Goal: Task Accomplishment & Management: Complete application form

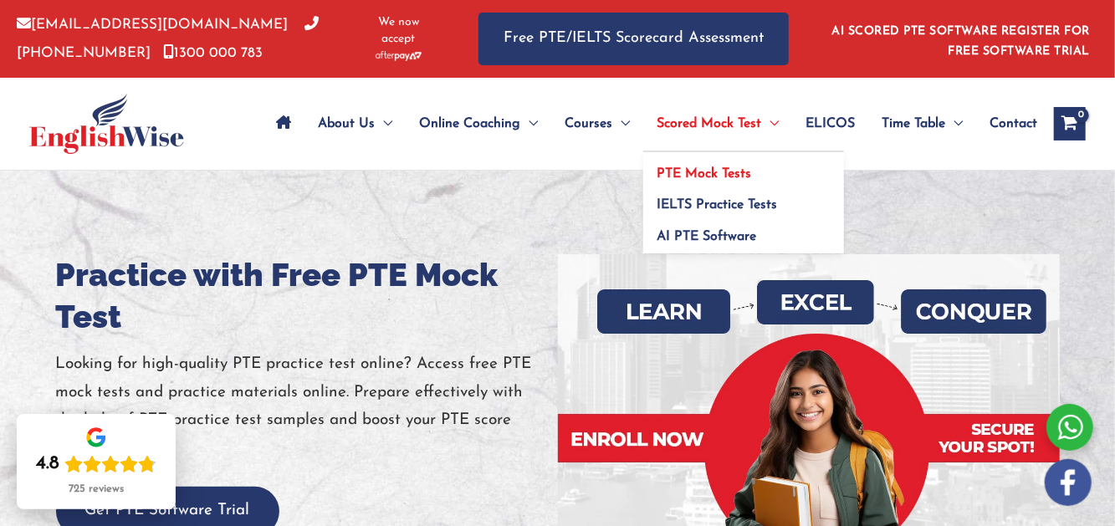
click at [709, 174] on span "PTE Mock Tests" at bounding box center [703, 173] width 94 height 13
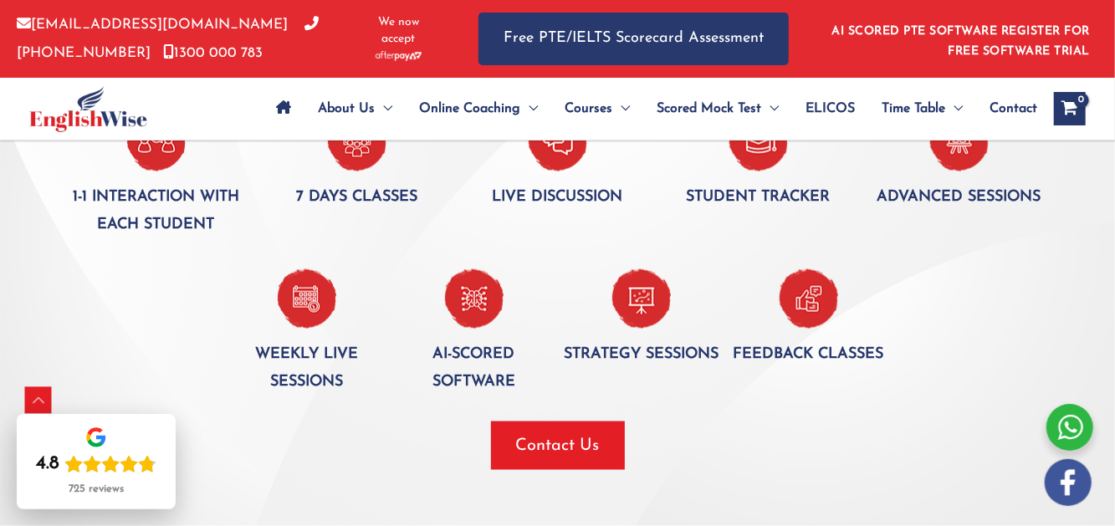
scroll to position [1087, 0]
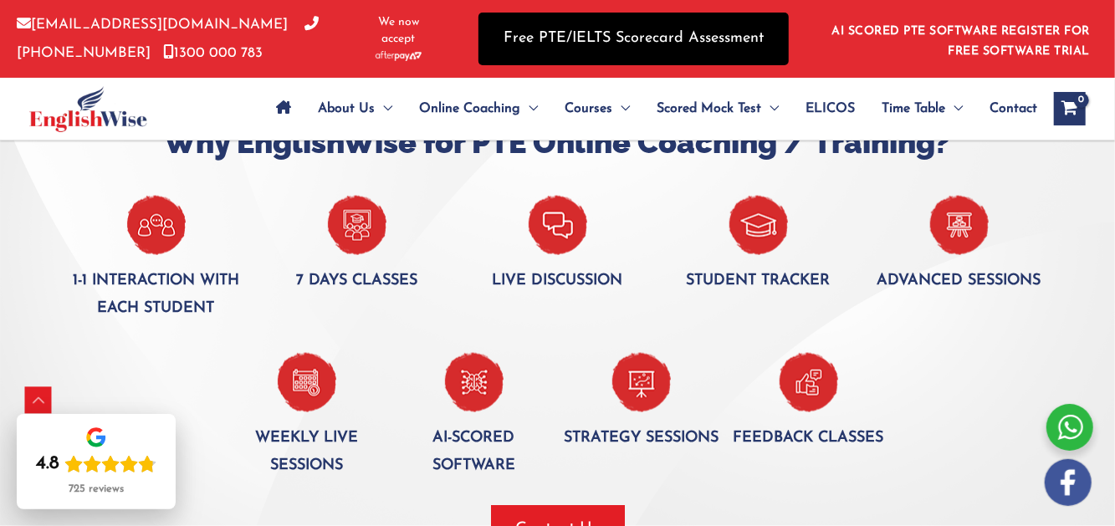
click at [600, 42] on link "Free PTE/IELTS Scorecard Assessment" at bounding box center [633, 39] width 310 height 53
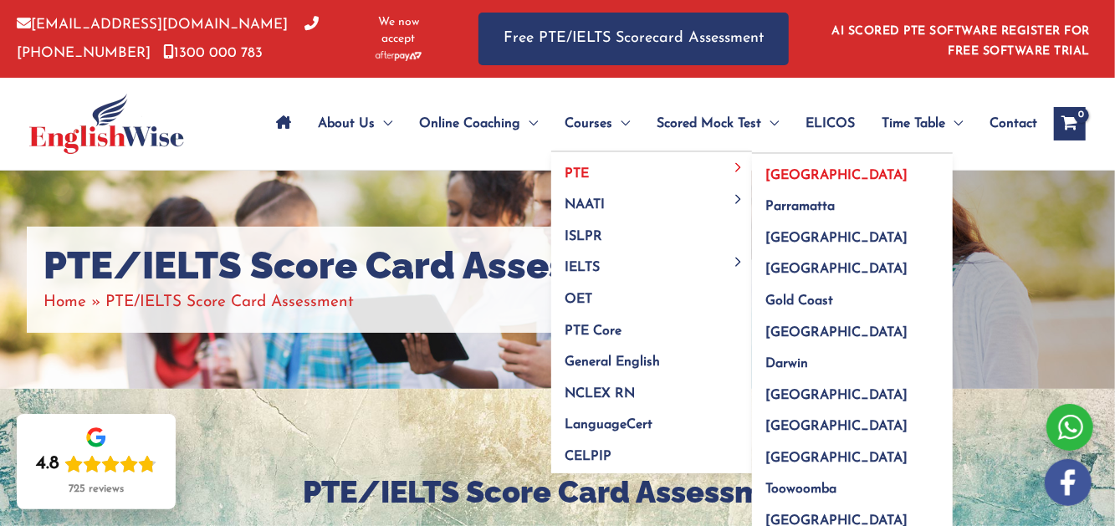
click at [790, 169] on span "[GEOGRAPHIC_DATA]" at bounding box center [836, 175] width 142 height 13
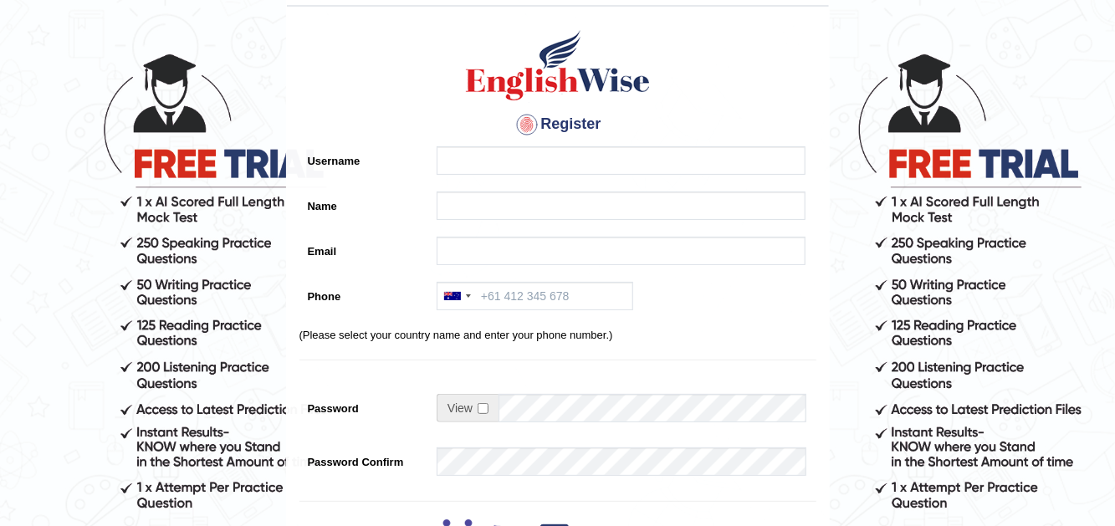
scroll to position [33, 0]
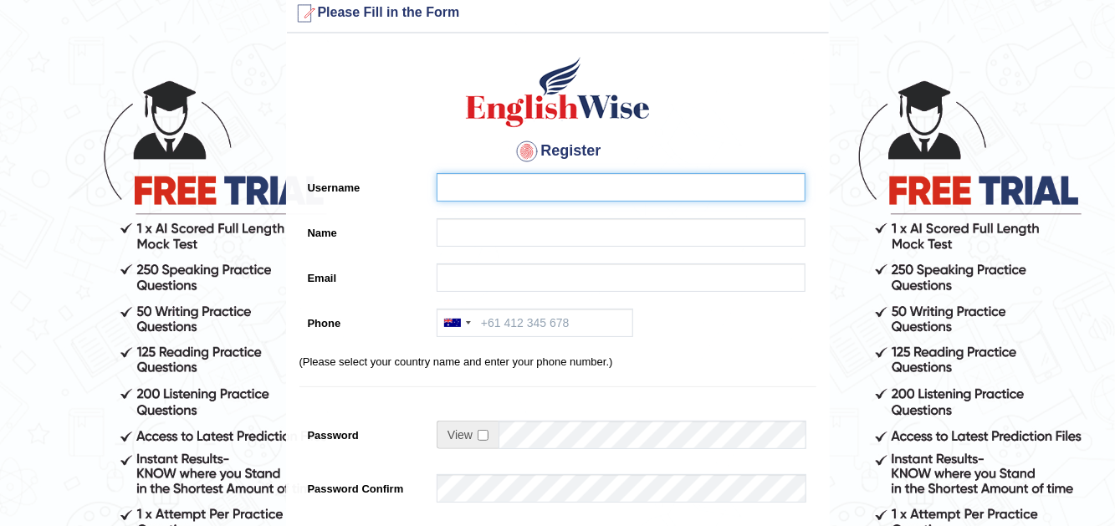
click at [499, 188] on input "Username" at bounding box center [620, 187] width 369 height 28
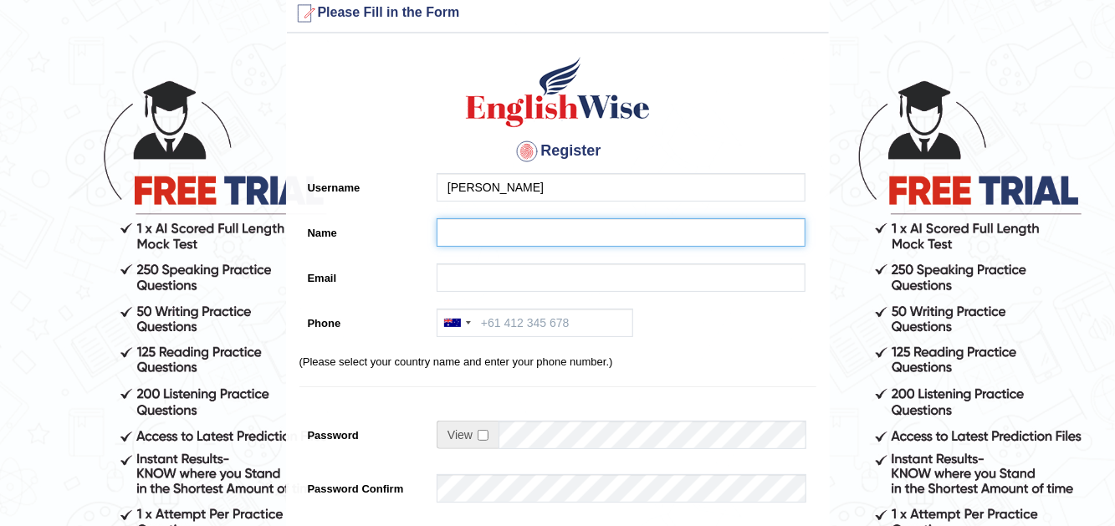
click at [502, 230] on input "Name" at bounding box center [620, 232] width 369 height 28
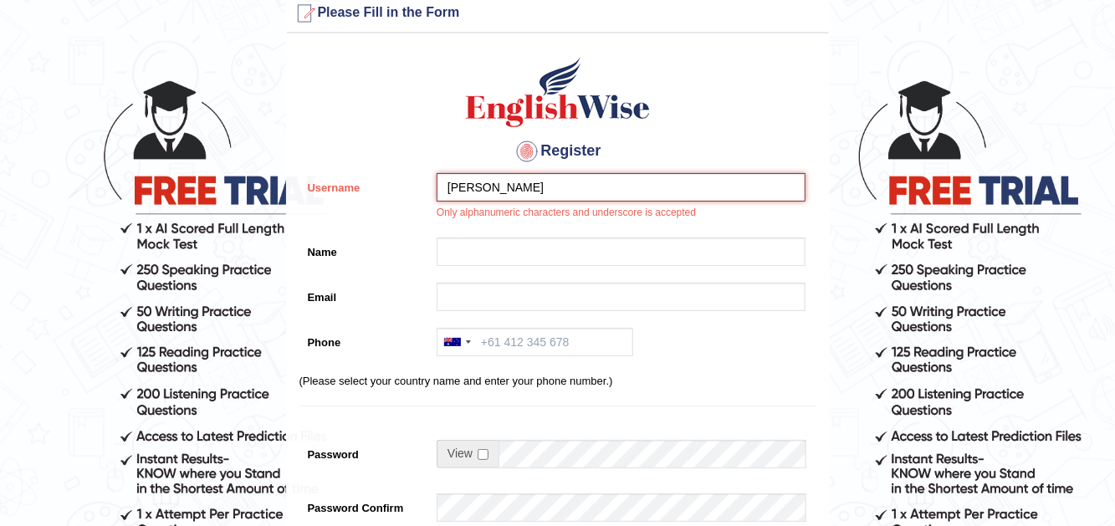
click at [484, 188] on input "Amle Angelin" at bounding box center [620, 187] width 369 height 28
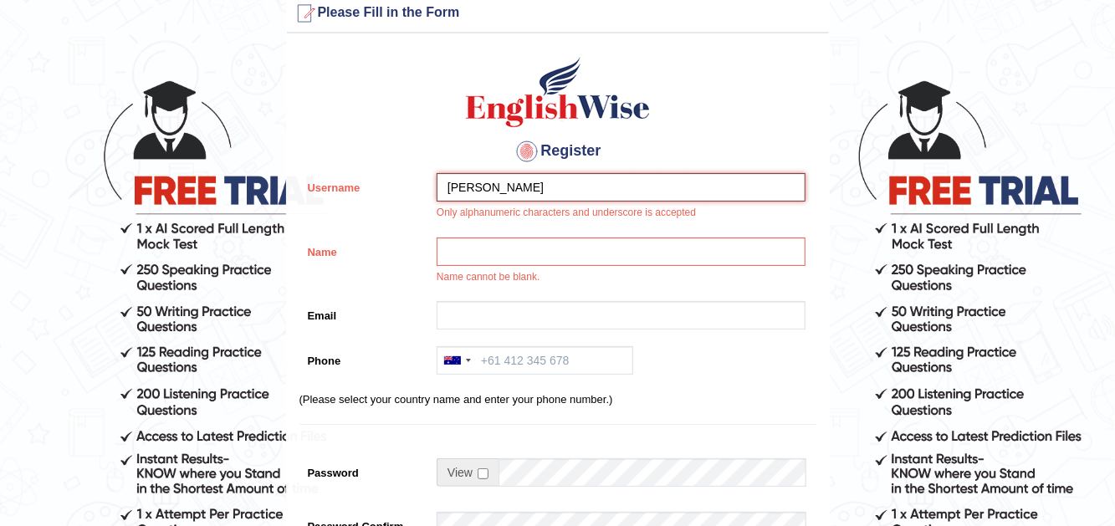
click at [473, 186] on input "Amle Angelin" at bounding box center [620, 187] width 369 height 28
click at [476, 189] on input "[PERSON_NAME]" at bounding box center [620, 187] width 369 height 28
type input "AmleAngelin"
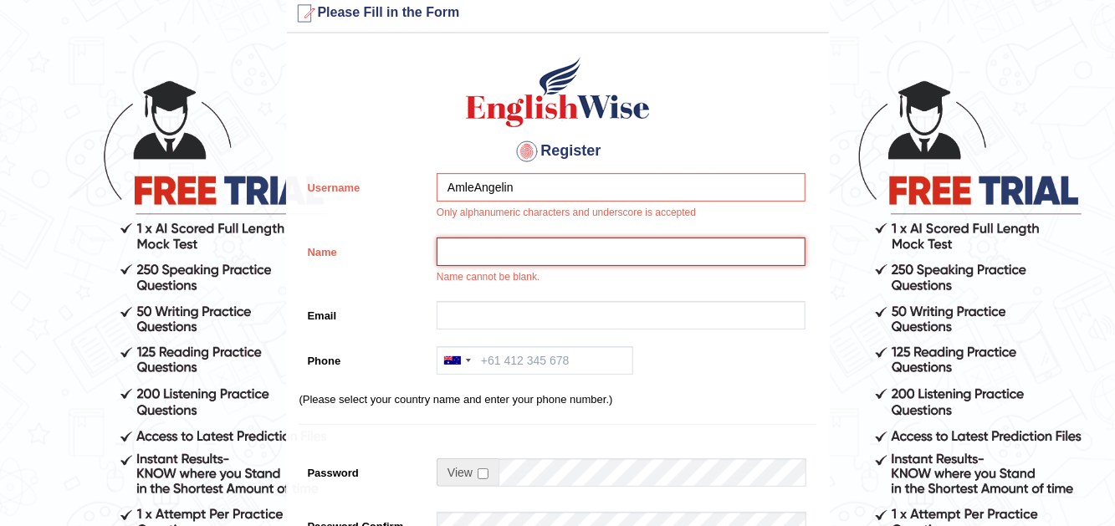
click at [524, 253] on input "Name" at bounding box center [620, 251] width 369 height 28
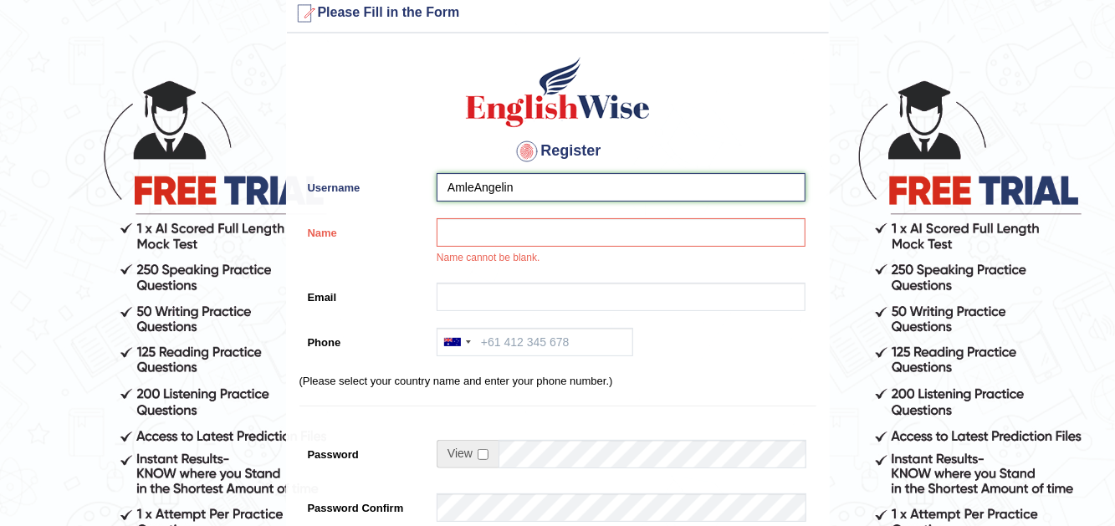
click at [502, 179] on input "AmleAngelin" at bounding box center [620, 187] width 369 height 28
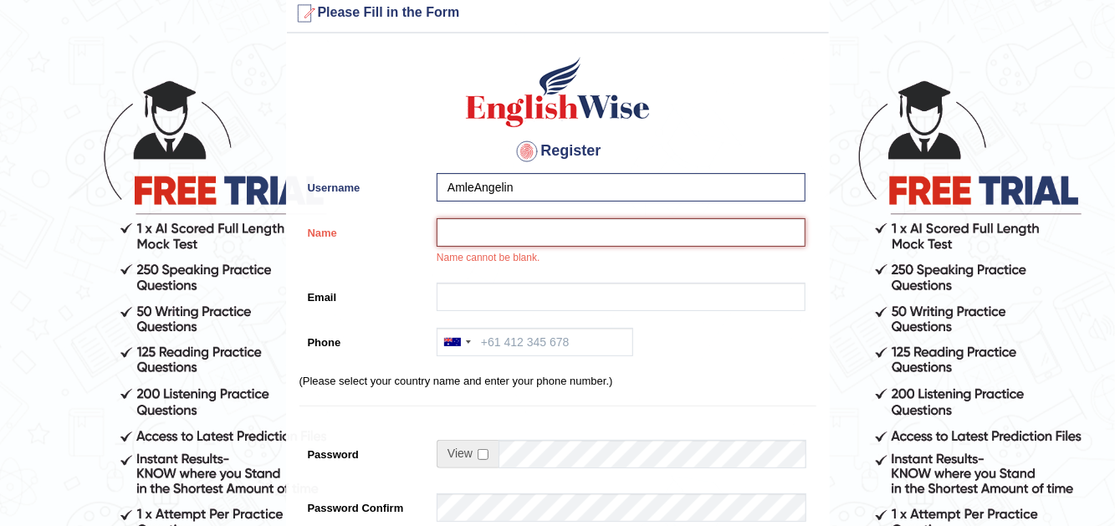
click at [522, 227] on input "Name" at bounding box center [620, 232] width 369 height 28
type input "[PERSON_NAME]"
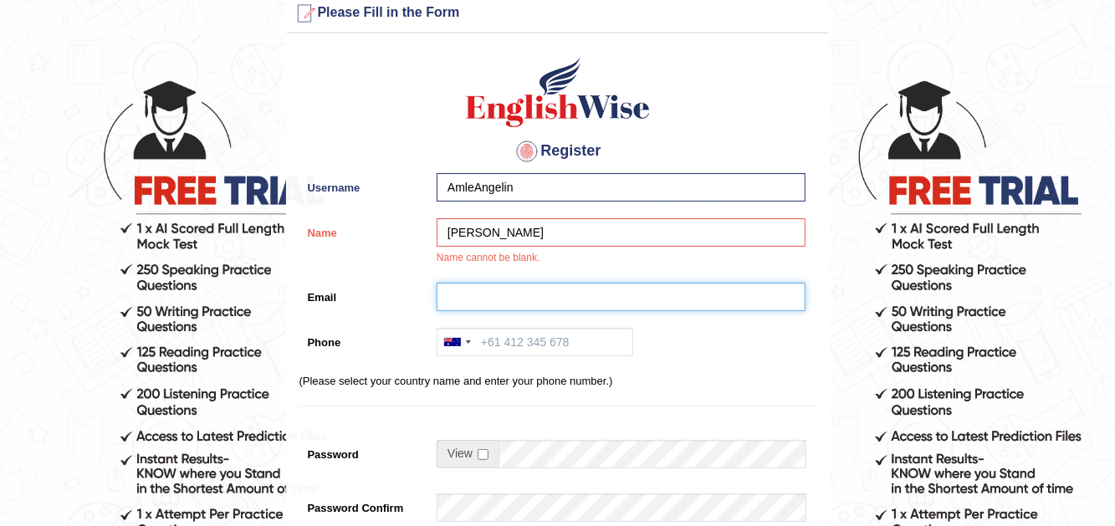
type input "amledaniel17@gmail.com"
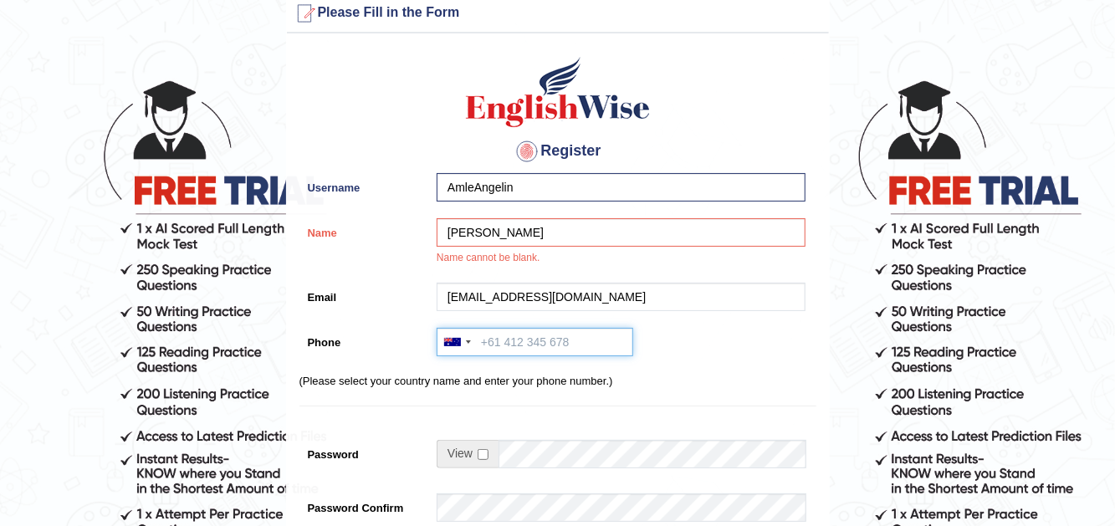
type input "+918838724166"
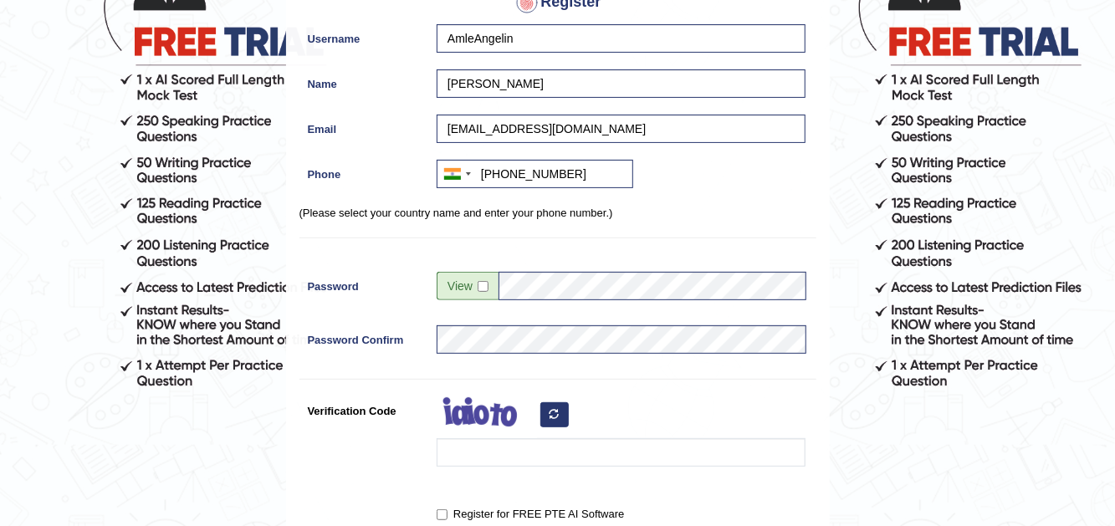
scroll to position [368, 0]
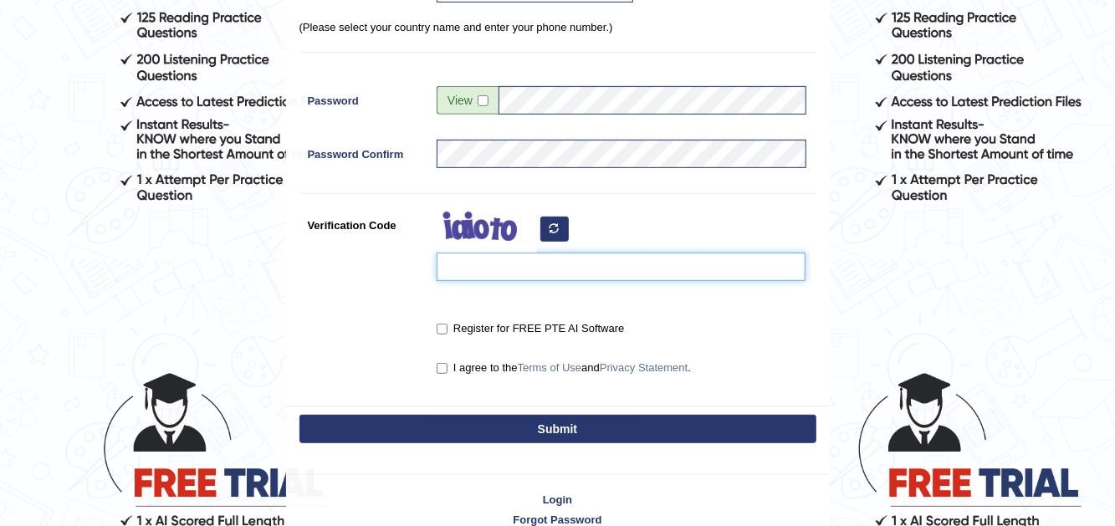
click at [503, 265] on input "Verification Code" at bounding box center [620, 267] width 369 height 28
type input "uevihok"
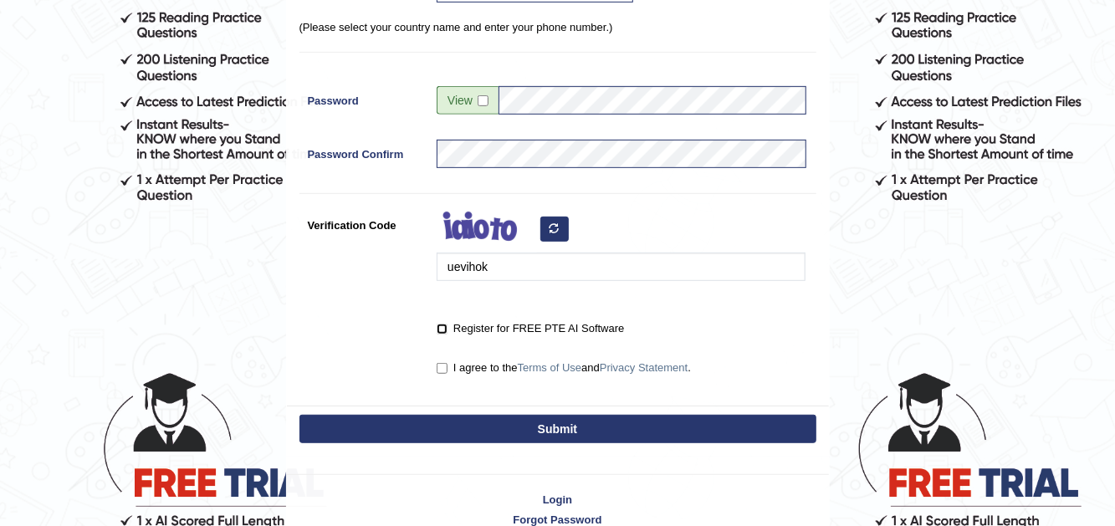
click at [441, 330] on input "Register for FREE PTE AI Software" at bounding box center [441, 329] width 11 height 11
checkbox input "true"
click at [445, 370] on input "I agree to the Terms of Use and Privacy Statement ." at bounding box center [441, 368] width 11 height 11
checkbox input "true"
click at [471, 421] on button "Submit" at bounding box center [557, 429] width 517 height 28
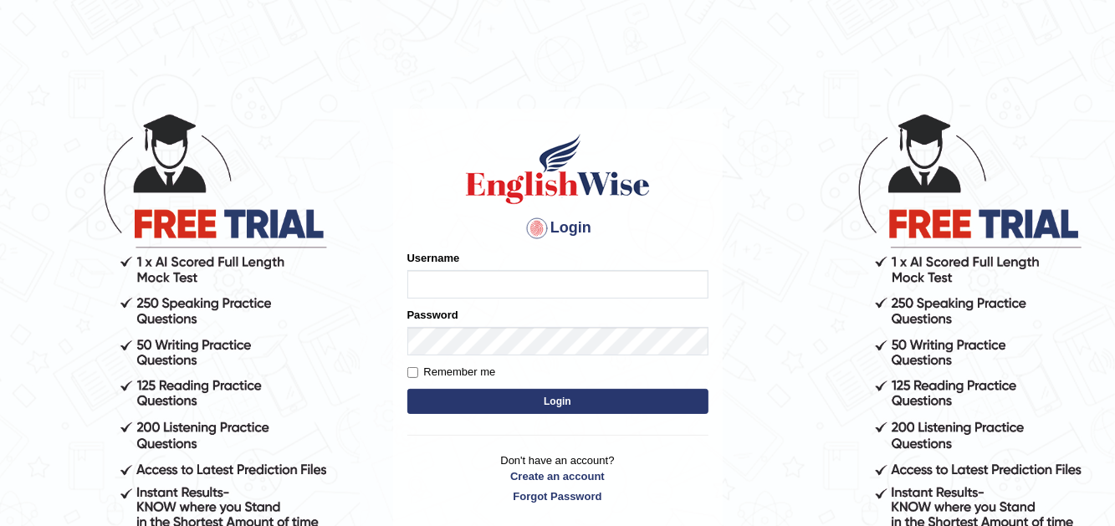
type input "AmleAngelin"
click at [411, 375] on input "Remember me" at bounding box center [412, 372] width 11 height 11
checkbox input "true"
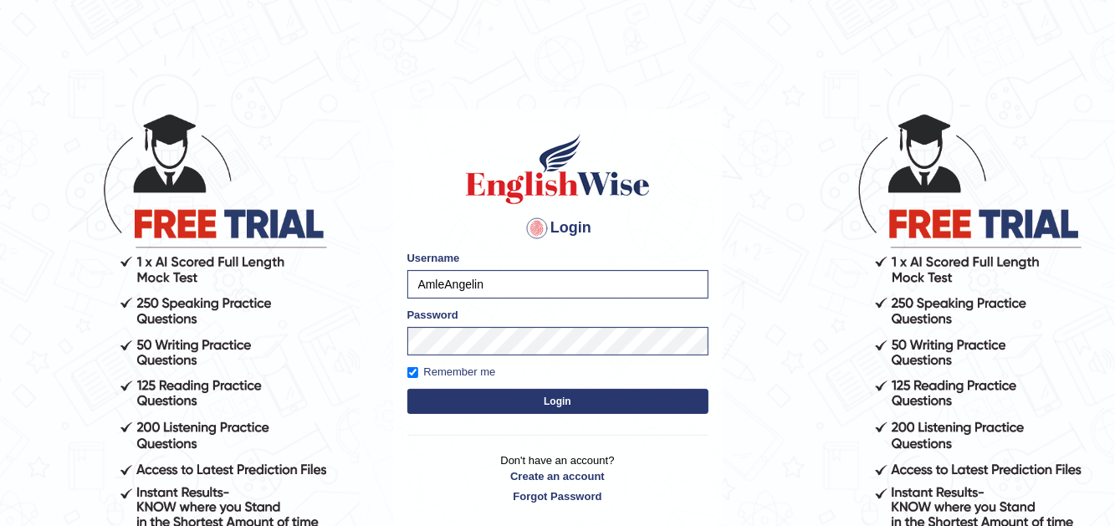
click at [517, 404] on button "Login" at bounding box center [557, 401] width 301 height 25
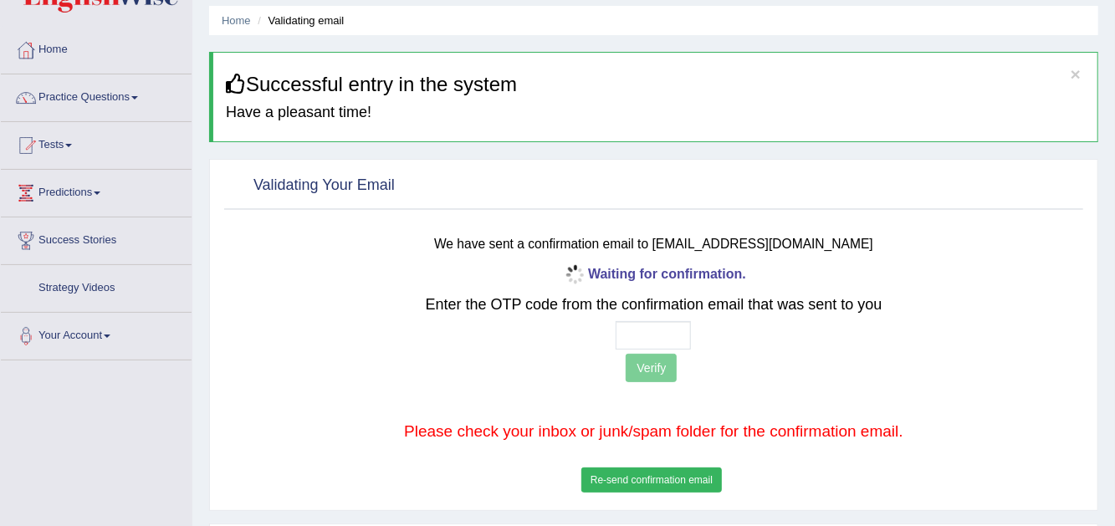
scroll to position [84, 0]
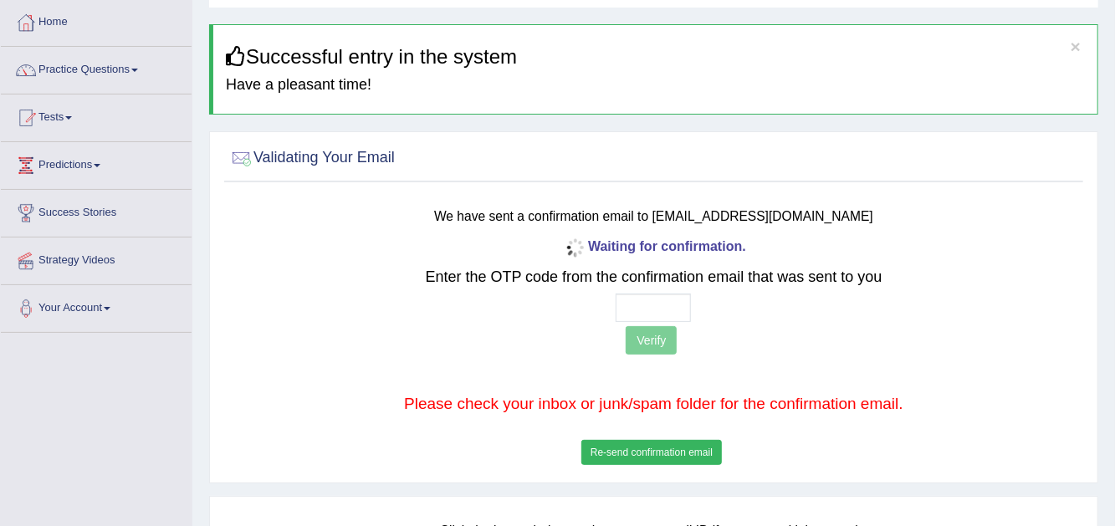
click at [647, 454] on button "Re-send confirmation email" at bounding box center [651, 452] width 140 height 25
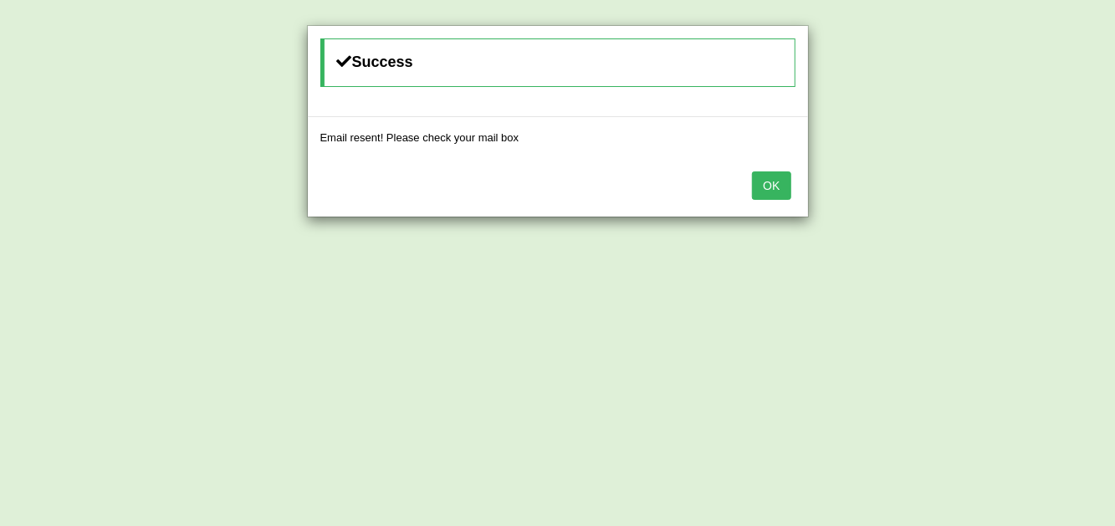
click at [777, 185] on button "OK" at bounding box center [771, 185] width 38 height 28
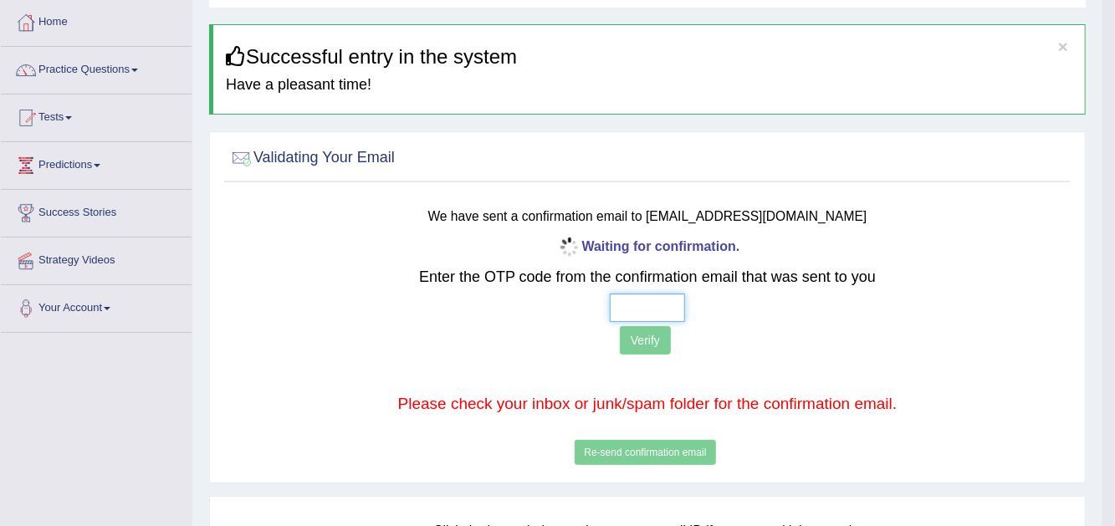
click at [635, 313] on input "text" at bounding box center [647, 308] width 75 height 28
paste input "1 4 5 0"
type input "1 4 5 0"
click at [659, 344] on button "Verify" at bounding box center [645, 340] width 51 height 28
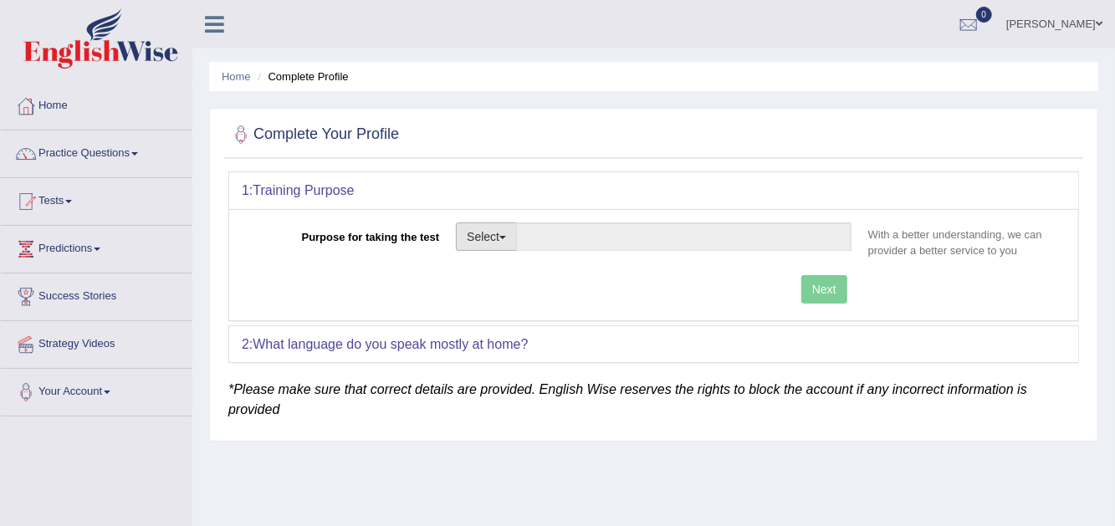
click at [482, 234] on button "Select" at bounding box center [486, 236] width 61 height 28
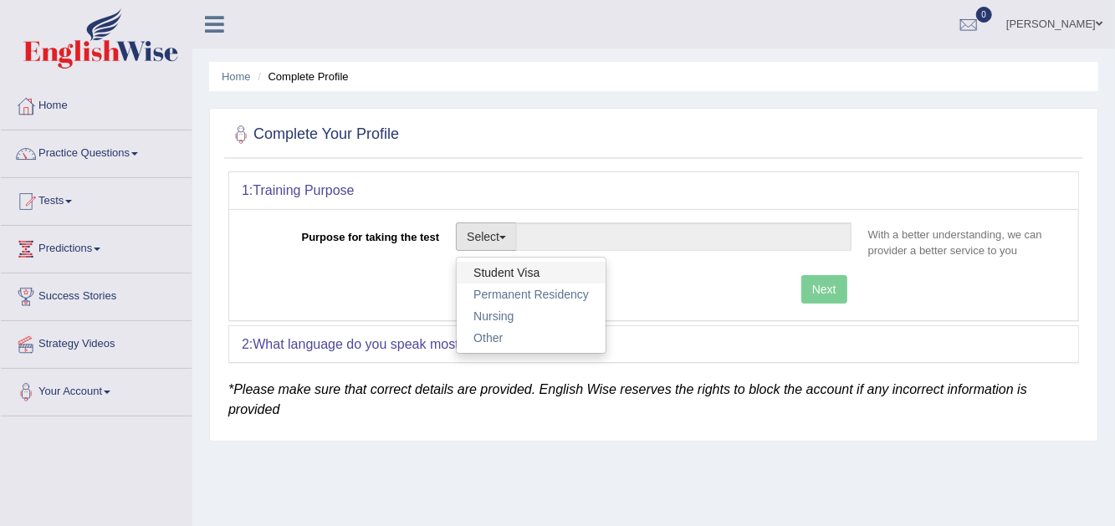
click at [493, 262] on link "Student Visa" at bounding box center [531, 273] width 149 height 22
type input "Student Visa"
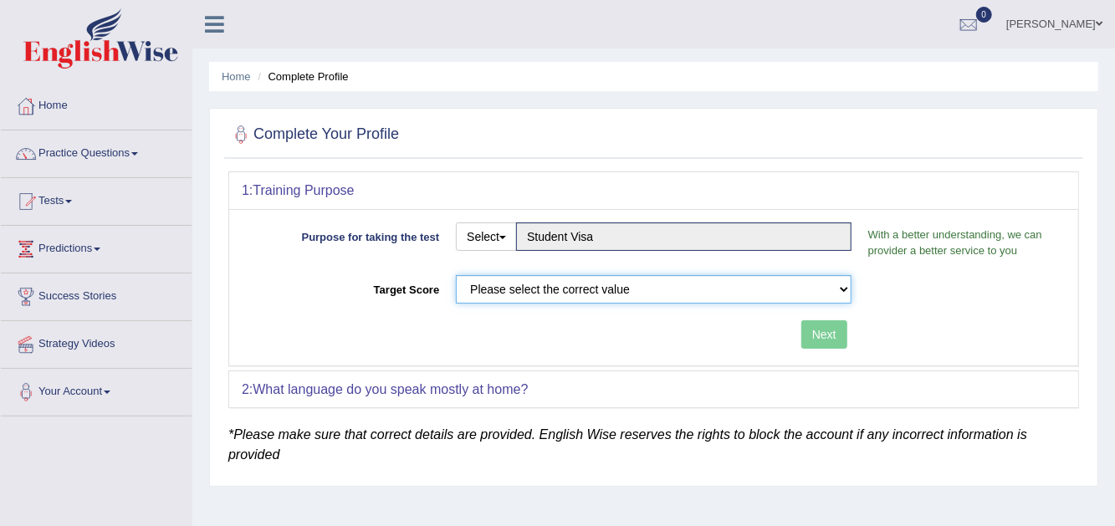
click at [505, 283] on select "Please select the correct value 50 (6 bands) 58 (6.5 bands) 65 (7 bands) 79 (8 …" at bounding box center [654, 289] width 396 height 28
select select "79"
click at [456, 275] on select "Please select the correct value 50 (6 bands) 58 (6.5 bands) 65 (7 bands) 79 (8 …" at bounding box center [654, 289] width 396 height 28
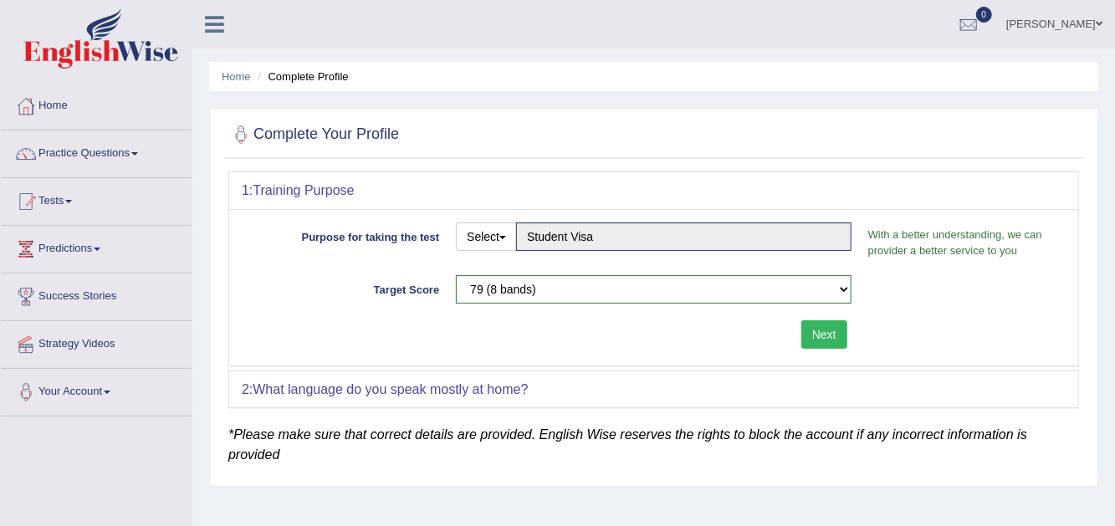
click at [775, 384] on div "2: What language do you speak mostly at home?" at bounding box center [653, 389] width 849 height 37
click at [826, 330] on button "Next" at bounding box center [824, 334] width 46 height 28
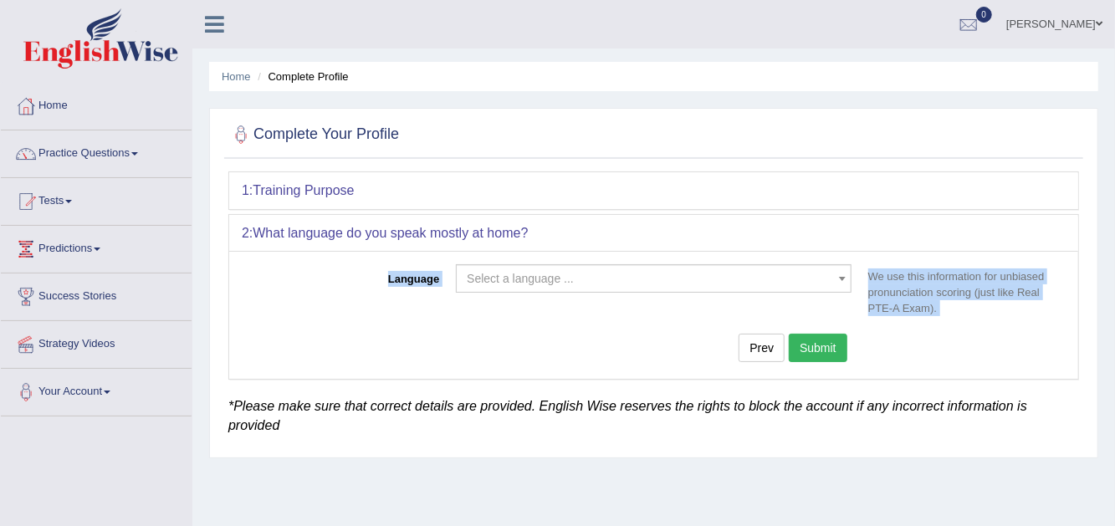
click at [523, 280] on span "Select a language ..." at bounding box center [520, 278] width 107 height 13
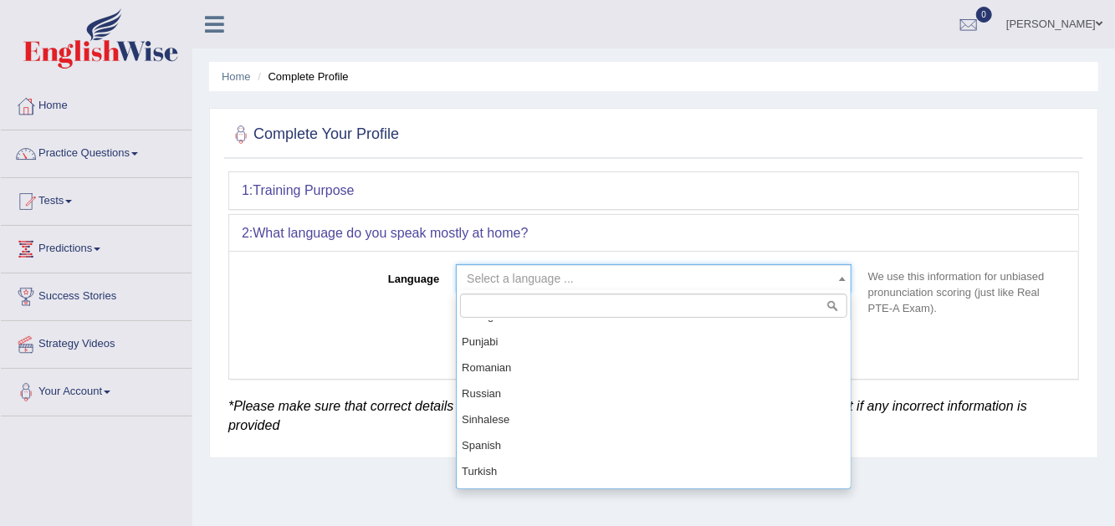
scroll to position [1253, 0]
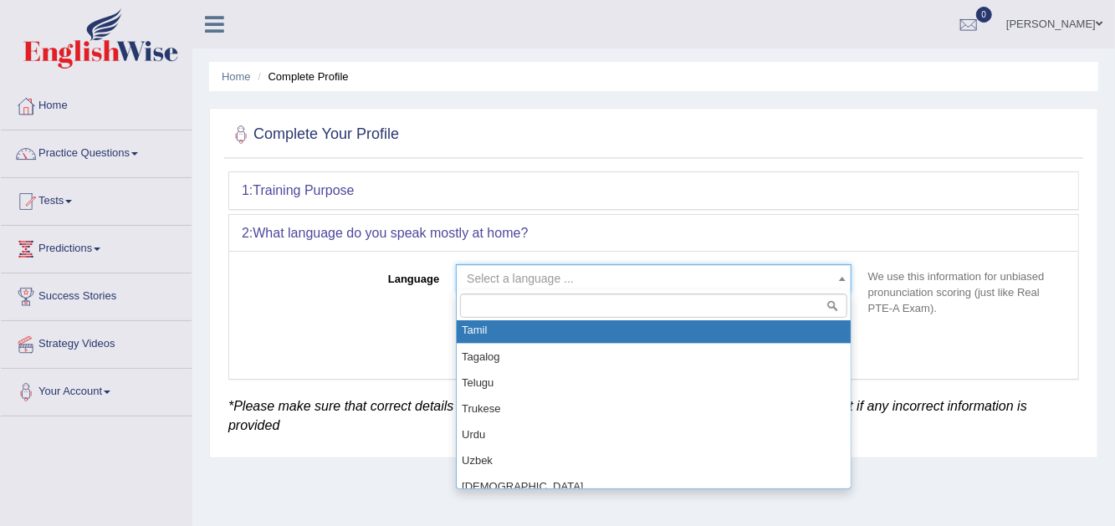
select select "Tamil"
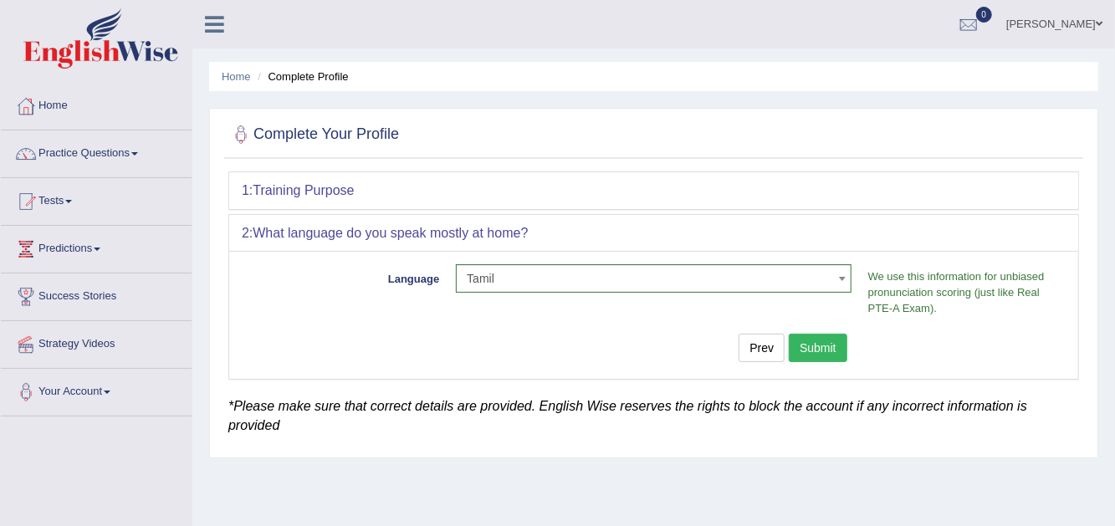
click at [822, 338] on button "Submit" at bounding box center [818, 348] width 59 height 28
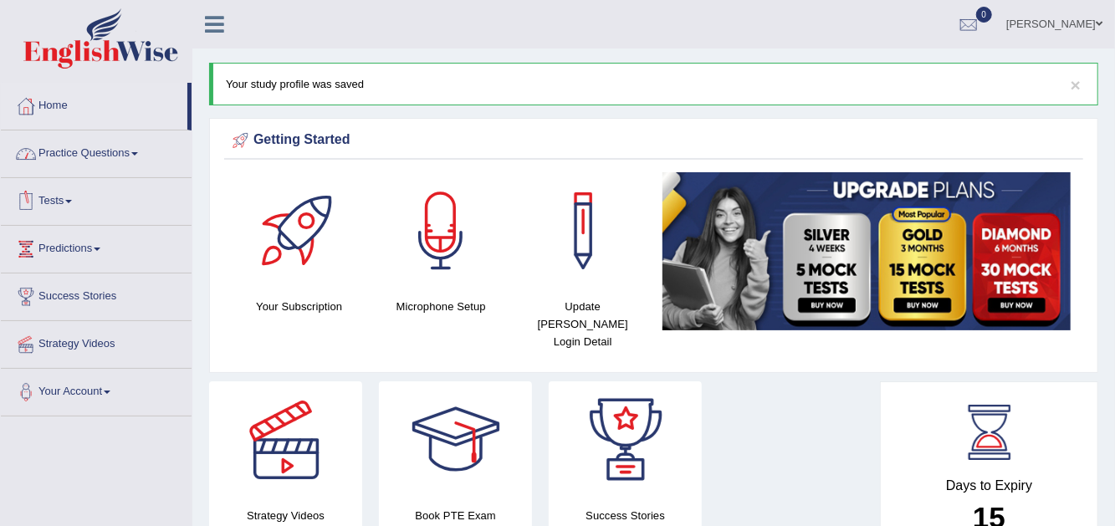
click at [60, 195] on link "Tests" at bounding box center [96, 199] width 191 height 42
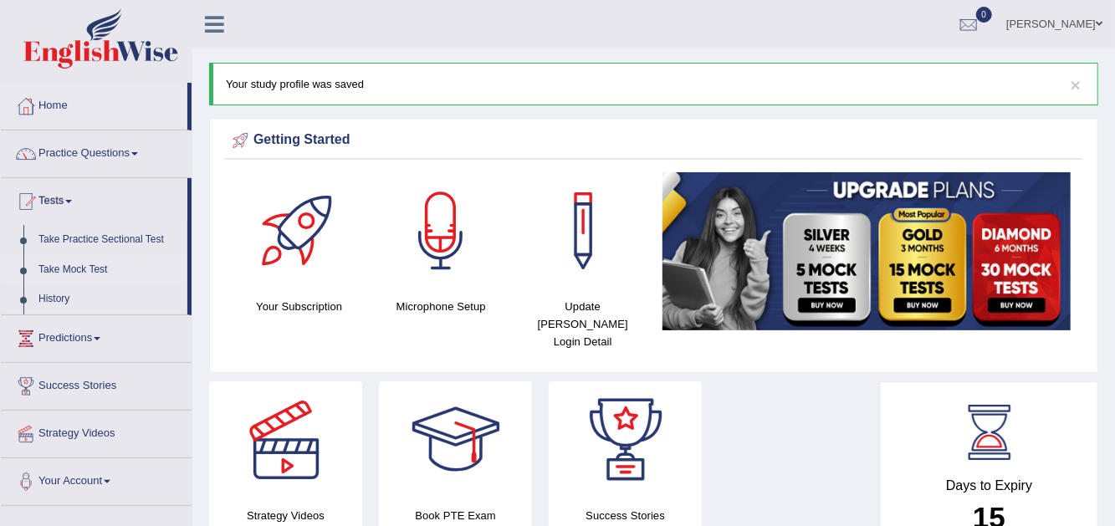
click at [79, 263] on link "Take Mock Test" at bounding box center [109, 270] width 156 height 30
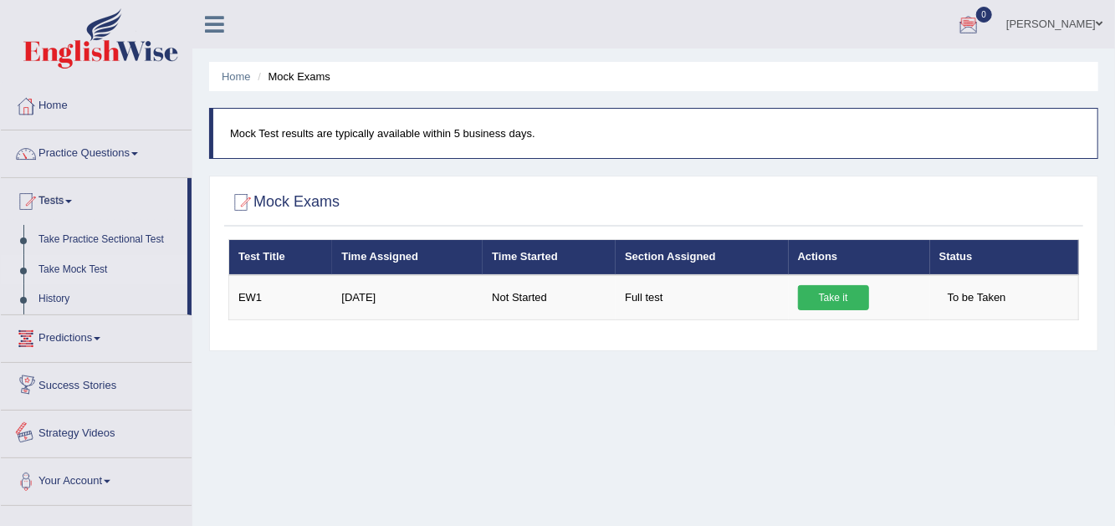
click at [99, 421] on link "Strategy Videos" at bounding box center [96, 432] width 191 height 42
